Goal: Task Accomplishment & Management: Complete application form

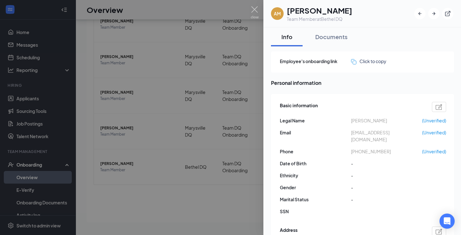
click at [261, 128] on div at bounding box center [230, 117] width 461 height 235
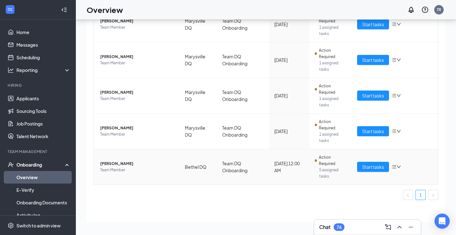
click at [123, 163] on span "[PERSON_NAME]" at bounding box center [137, 164] width 75 height 6
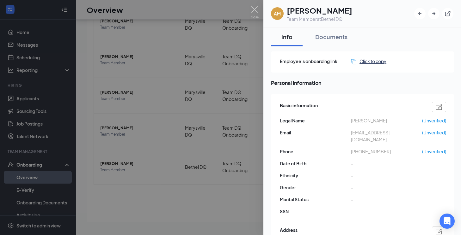
click at [368, 61] on div "Click to copy" at bounding box center [368, 61] width 35 height 7
click at [335, 34] on div "Documents" at bounding box center [331, 37] width 32 height 8
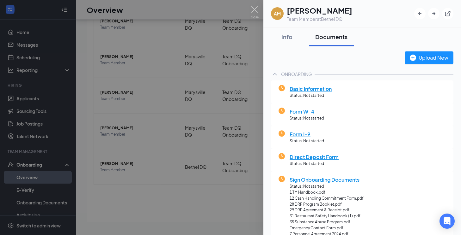
click at [320, 89] on span "Basic Information" at bounding box center [310, 89] width 42 height 8
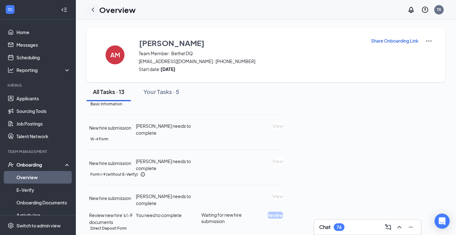
click at [92, 9] on icon "ChevronLeft" at bounding box center [93, 10] width 8 height 8
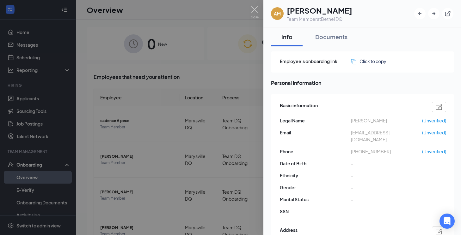
click at [436, 133] on span "(Unverified)" at bounding box center [434, 132] width 24 height 7
click at [447, 13] on icon "ExternalLink" at bounding box center [447, 13] width 6 height 6
click at [190, 20] on div at bounding box center [230, 117] width 461 height 235
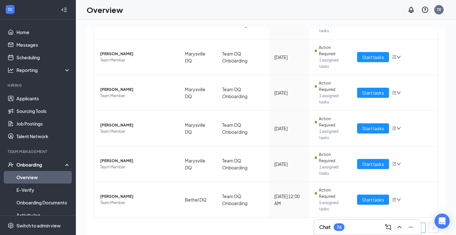
scroll to position [179, 0]
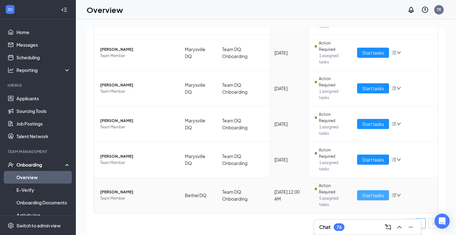
click at [369, 197] on span "Start tasks" at bounding box center [373, 195] width 22 height 7
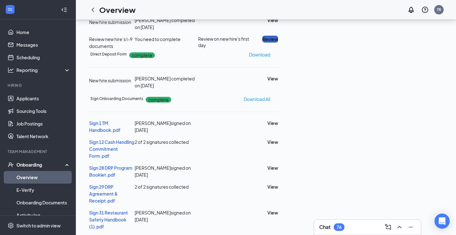
click at [278, 43] on button "Review" at bounding box center [270, 39] width 16 height 7
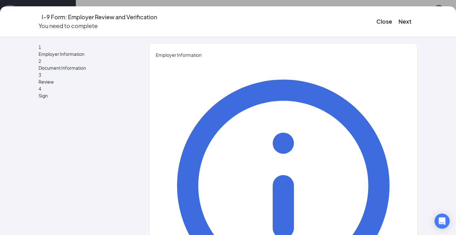
type input "Troy"
type input "Richards"
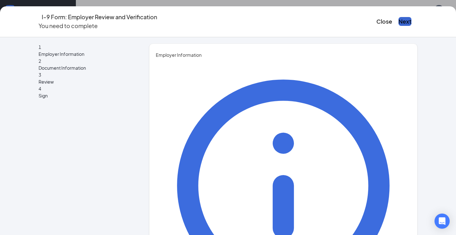
type input "Franchisee"
click at [399, 17] on button "Next" at bounding box center [405, 21] width 13 height 9
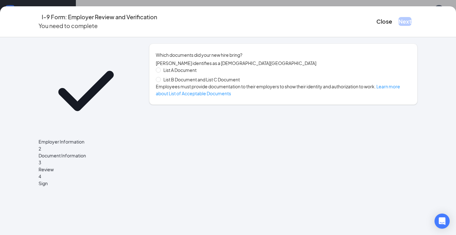
click at [178, 83] on span "List B Document and List C Document" at bounding box center [202, 79] width 82 height 7
click at [160, 82] on input "List B Document and List C Document" at bounding box center [158, 79] width 4 height 4
radio input "true"
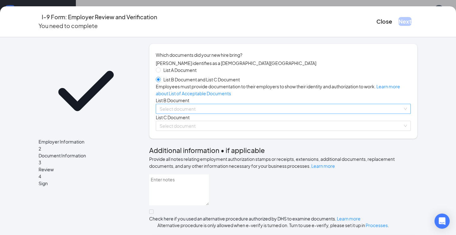
click at [191, 114] on input "search" at bounding box center [281, 108] width 243 height 9
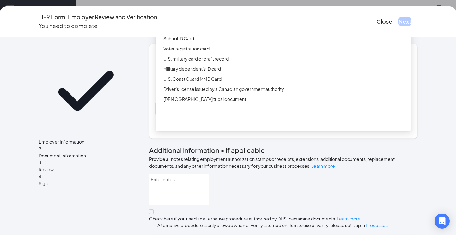
click at [195, 23] on div "Driver’s License issued by U.S State or outlying US possession" at bounding box center [283, 18] width 255 height 10
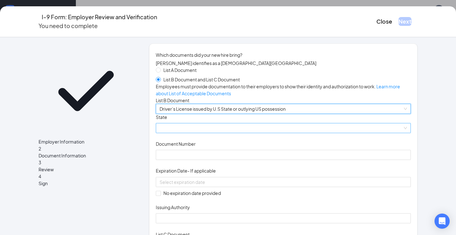
click at [187, 133] on span at bounding box center [284, 128] width 248 height 9
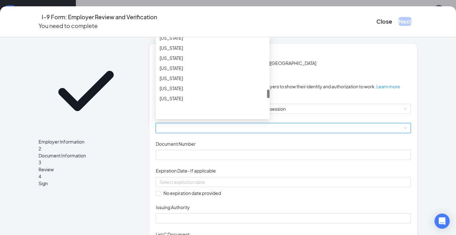
scroll to position [494, 0]
click at [171, 82] on div "Ohio" at bounding box center [213, 79] width 106 height 7
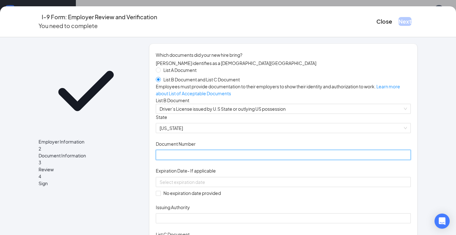
click at [177, 160] on input "Document Number" at bounding box center [283, 155] width 255 height 10
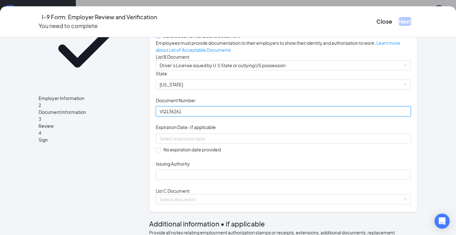
scroll to position [45, 0]
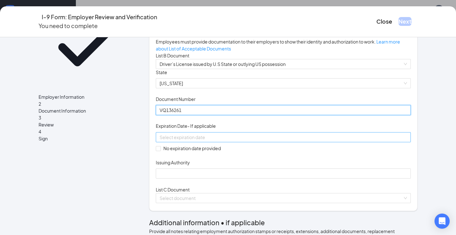
type input "VQ136261"
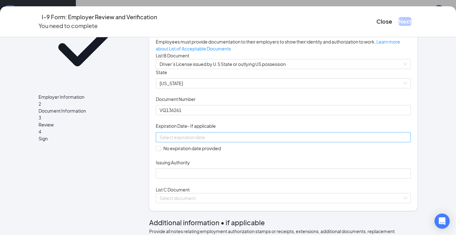
click at [175, 141] on input at bounding box center [283, 137] width 247 height 7
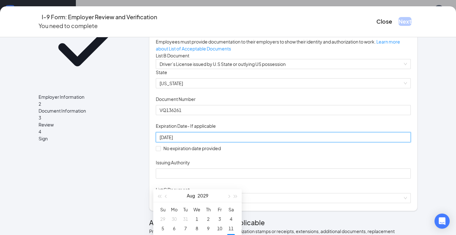
type input "08/18/2029"
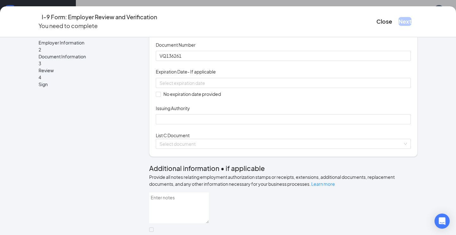
scroll to position [103, 0]
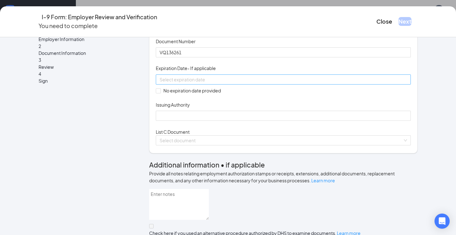
click at [179, 83] on input at bounding box center [283, 79] width 247 height 7
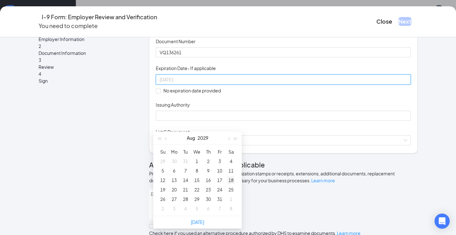
type input "08/18/2029"
click at [231, 181] on div "18" at bounding box center [231, 181] width 8 height 8
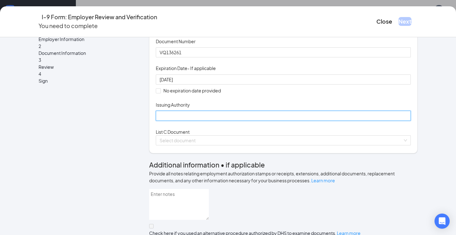
click at [173, 121] on input "Issuing Authority" at bounding box center [283, 116] width 255 height 10
type input "Ohio"
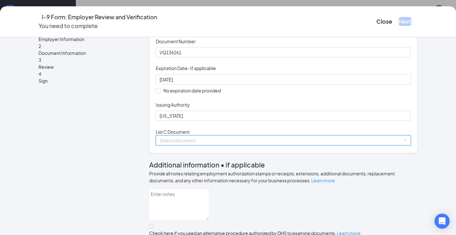
click at [184, 145] on input "search" at bounding box center [281, 140] width 243 height 9
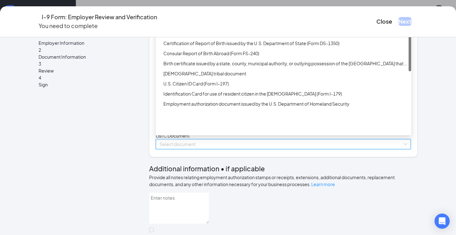
scroll to position [99, 0]
click at [185, 67] on div "Birth certificate issued by a state, county, municipal authority, or outlying p…" at bounding box center [285, 63] width 244 height 7
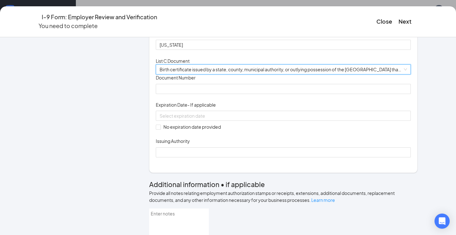
scroll to position [180, 0]
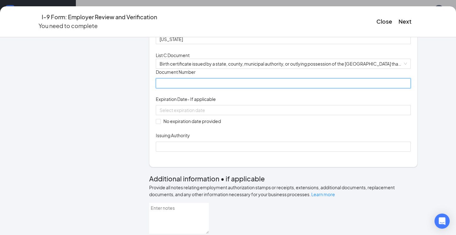
click at [179, 88] on input "Document Number" at bounding box center [283, 83] width 255 height 10
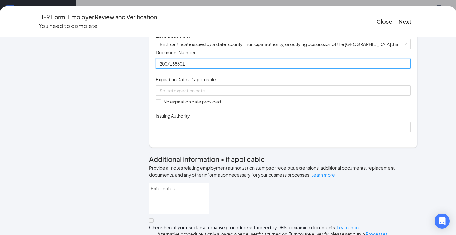
scroll to position [210, 0]
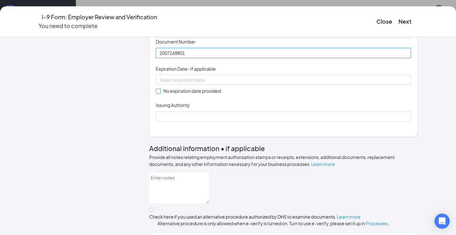
type input "2007168801"
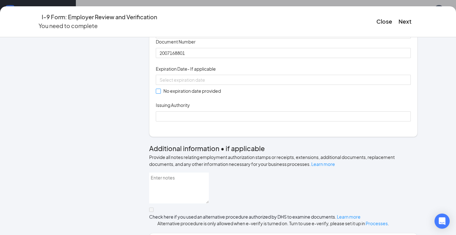
click at [158, 94] on span at bounding box center [158, 91] width 5 height 5
click at [158, 93] on input "No expiration date provided" at bounding box center [158, 91] width 4 height 4
checkbox input "true"
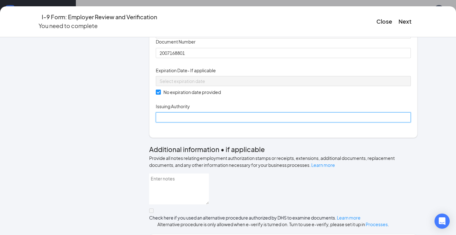
click at [188, 123] on input "Issuing Authority" at bounding box center [283, 118] width 255 height 10
type input "State of Ohio"
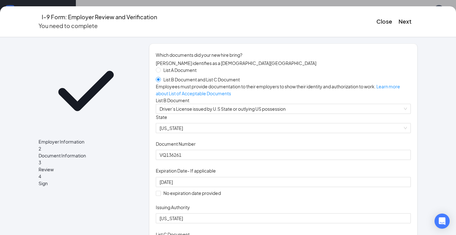
scroll to position [13, 0]
click at [399, 21] on button "Next" at bounding box center [405, 21] width 13 height 9
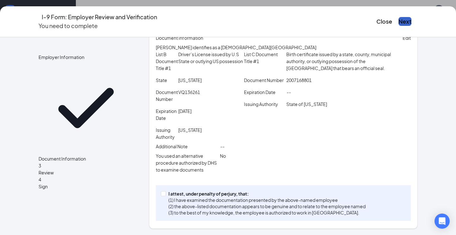
scroll to position [60, 0]
click at [161, 194] on input "I attest, under penalty of perjury, that: (1) I have examined the documentation…" at bounding box center [163, 194] width 4 height 4
checkbox input "true"
click at [399, 21] on button "Next" at bounding box center [405, 21] width 13 height 9
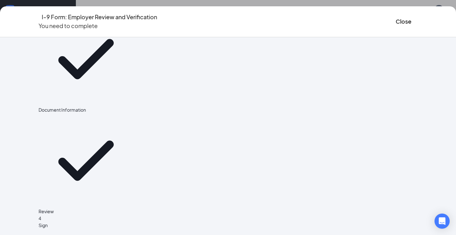
scroll to position [0, 0]
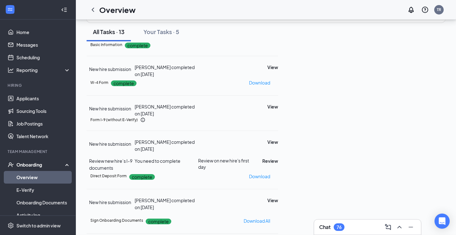
click at [231, 90] on div "I-9 Form: Employer Review and Verification You need to complete Close Employer …" at bounding box center [228, 117] width 456 height 235
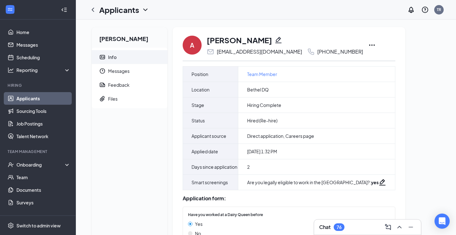
click at [368, 46] on icon "Ellipses" at bounding box center [372, 45] width 8 height 8
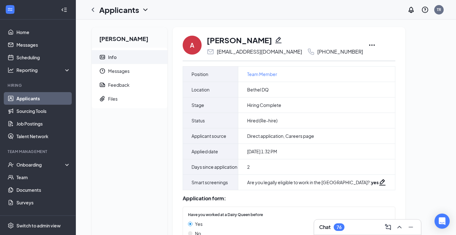
click at [369, 45] on icon "Ellipses" at bounding box center [372, 45] width 6 height 1
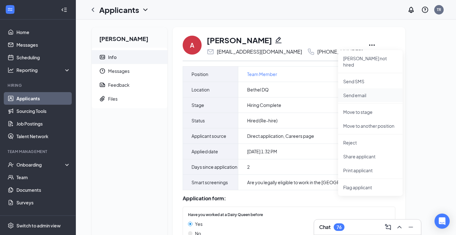
click at [357, 92] on p "Send email" at bounding box center [370, 95] width 54 height 6
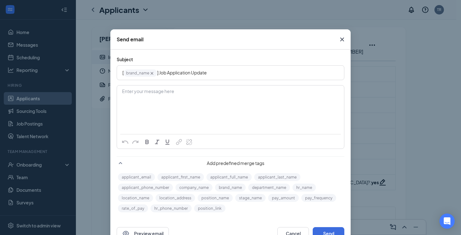
scroll to position [3, 0]
click at [137, 71] on span "brand_name‌‌‌‌ {{brand_name}}" at bounding box center [141, 72] width 34 height 7
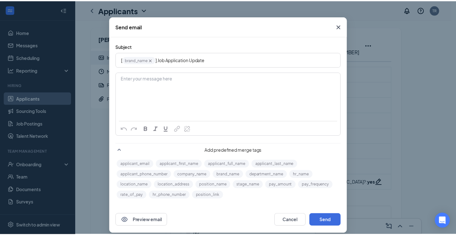
scroll to position [22, 0]
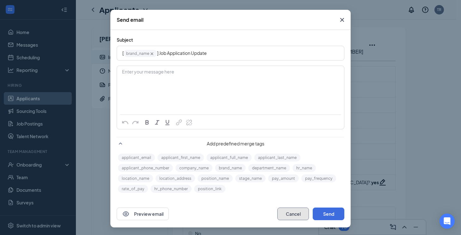
click at [291, 211] on button "Cancel" at bounding box center [293, 214] width 32 height 13
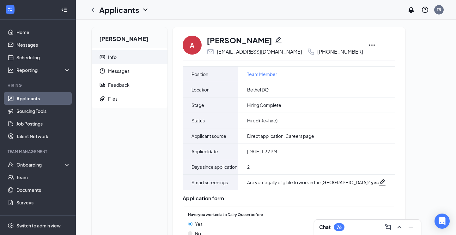
click at [22, 99] on link "Applicants" at bounding box center [43, 98] width 54 height 13
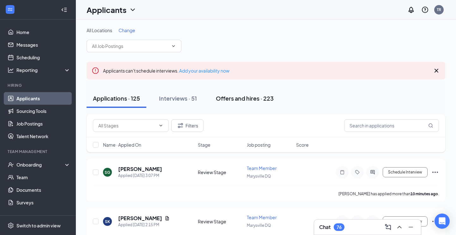
click at [239, 100] on div "Offers and hires · 223" at bounding box center [245, 98] width 58 height 8
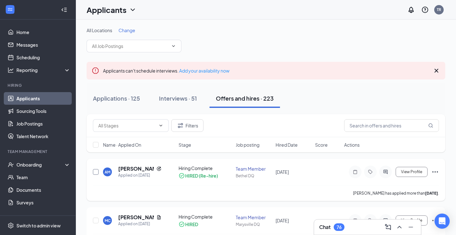
click at [98, 174] on input "checkbox" at bounding box center [96, 172] width 6 height 6
checkbox input "true"
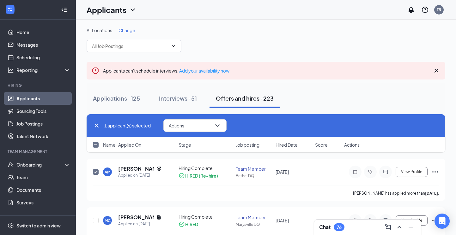
click at [354, 147] on span "Actions" at bounding box center [351, 145] width 15 height 6
click at [355, 146] on span "Actions" at bounding box center [351, 145] width 15 height 6
click at [436, 172] on icon "Ellipses" at bounding box center [435, 172] width 8 height 8
click at [52, 164] on div "Onboarding" at bounding box center [40, 165] width 49 height 6
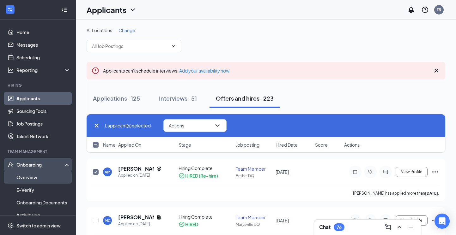
click at [36, 178] on link "Overview" at bounding box center [43, 177] width 54 height 13
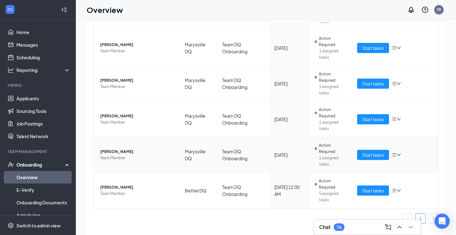
scroll to position [11, 0]
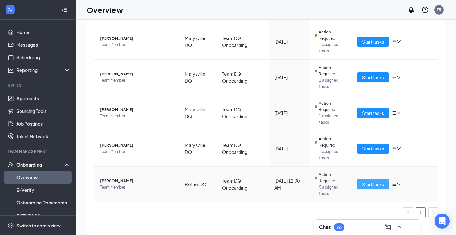
click at [366, 184] on span "Start tasks" at bounding box center [373, 184] width 22 height 7
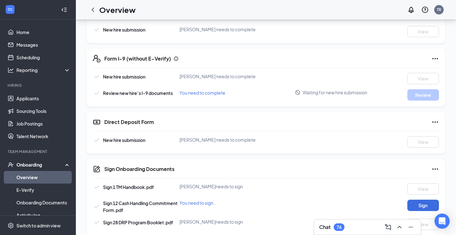
scroll to position [247, 0]
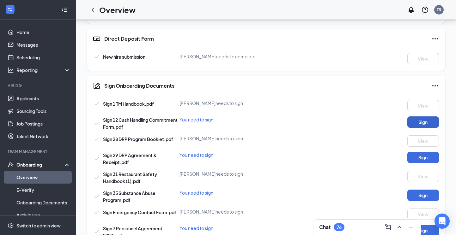
click at [417, 121] on button "Sign" at bounding box center [423, 122] width 32 height 11
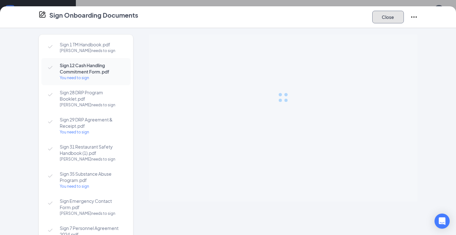
click at [396, 20] on button "Close" at bounding box center [388, 17] width 32 height 13
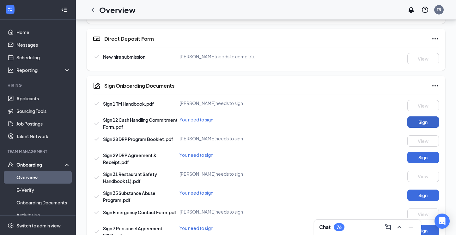
click at [421, 122] on button "Sign" at bounding box center [423, 122] width 32 height 11
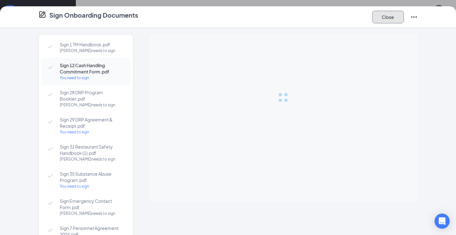
click at [384, 21] on button "Close" at bounding box center [388, 17] width 32 height 13
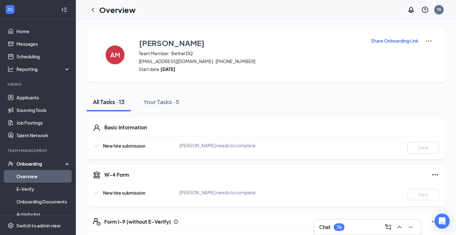
scroll to position [1, 0]
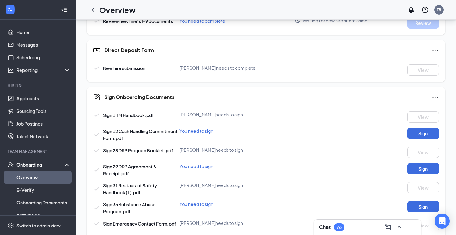
scroll to position [244, 0]
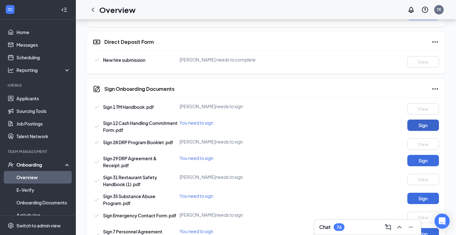
click at [420, 126] on button "Sign" at bounding box center [423, 125] width 32 height 11
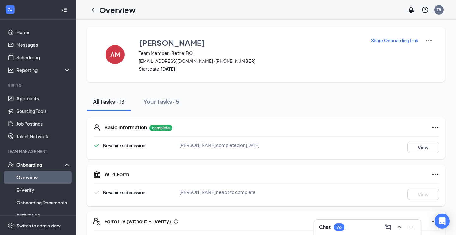
scroll to position [0, 0]
